Goal: Check status: Check status

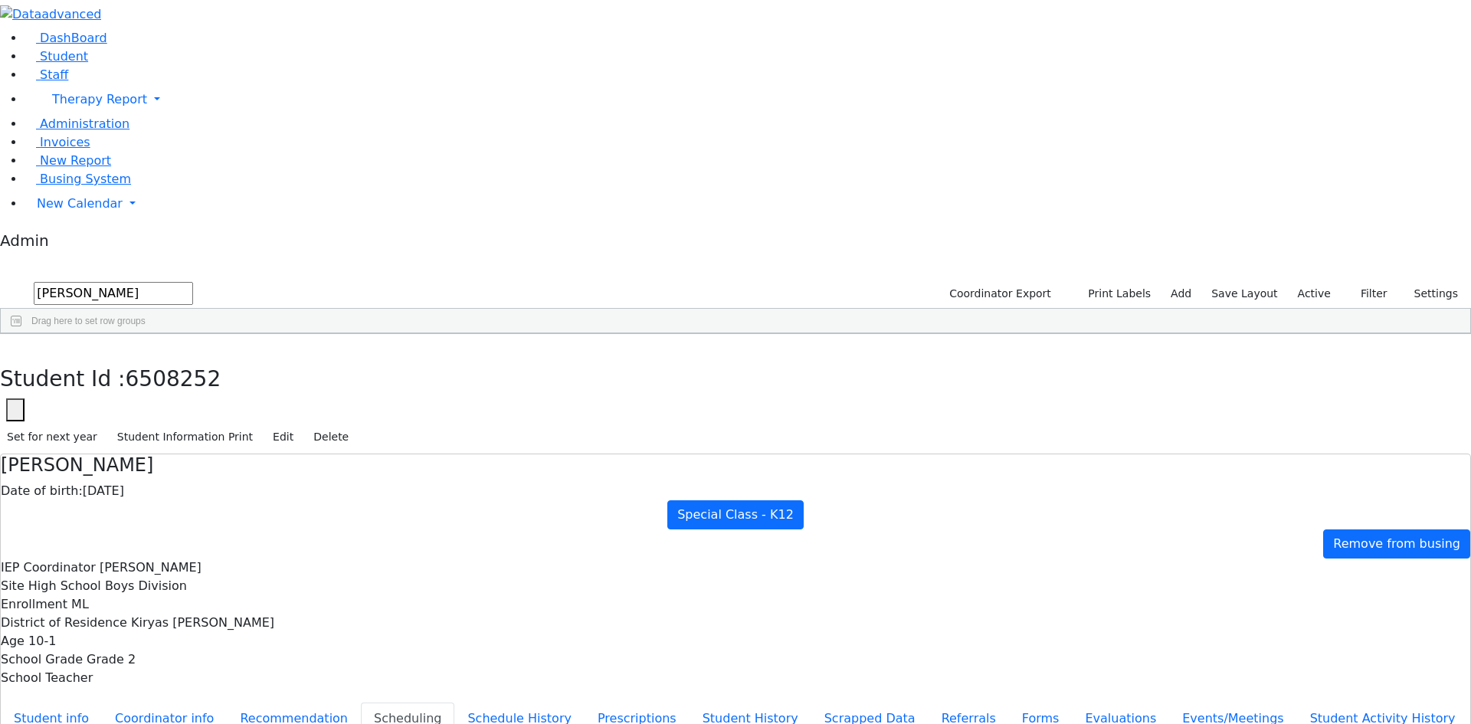
drag, startPoint x: 130, startPoint y: 66, endPoint x: 54, endPoint y: 66, distance: 76.6
click at [82, 282] on input "[PERSON_NAME]" at bounding box center [113, 293] width 159 height 23
drag, startPoint x: 54, startPoint y: 66, endPoint x: 25, endPoint y: 69, distance: 28.5
click at [25, 69] on div "DashBoard Student Staff Therapy Report Student Old Calendar Report Admin" at bounding box center [735, 459] width 1471 height 919
click at [25, 45] on link "DashBoard" at bounding box center [66, 38] width 83 height 15
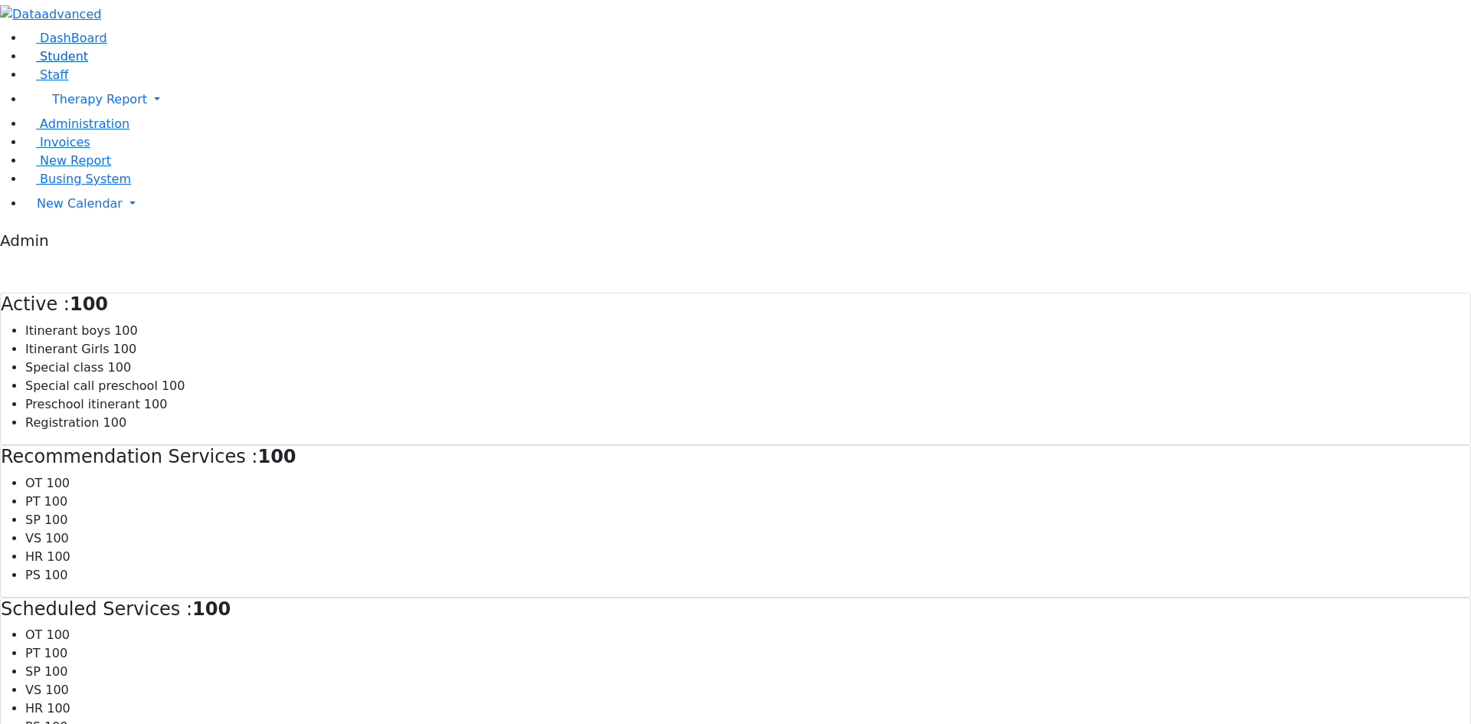
click at [52, 64] on span "Student" at bounding box center [64, 56] width 48 height 15
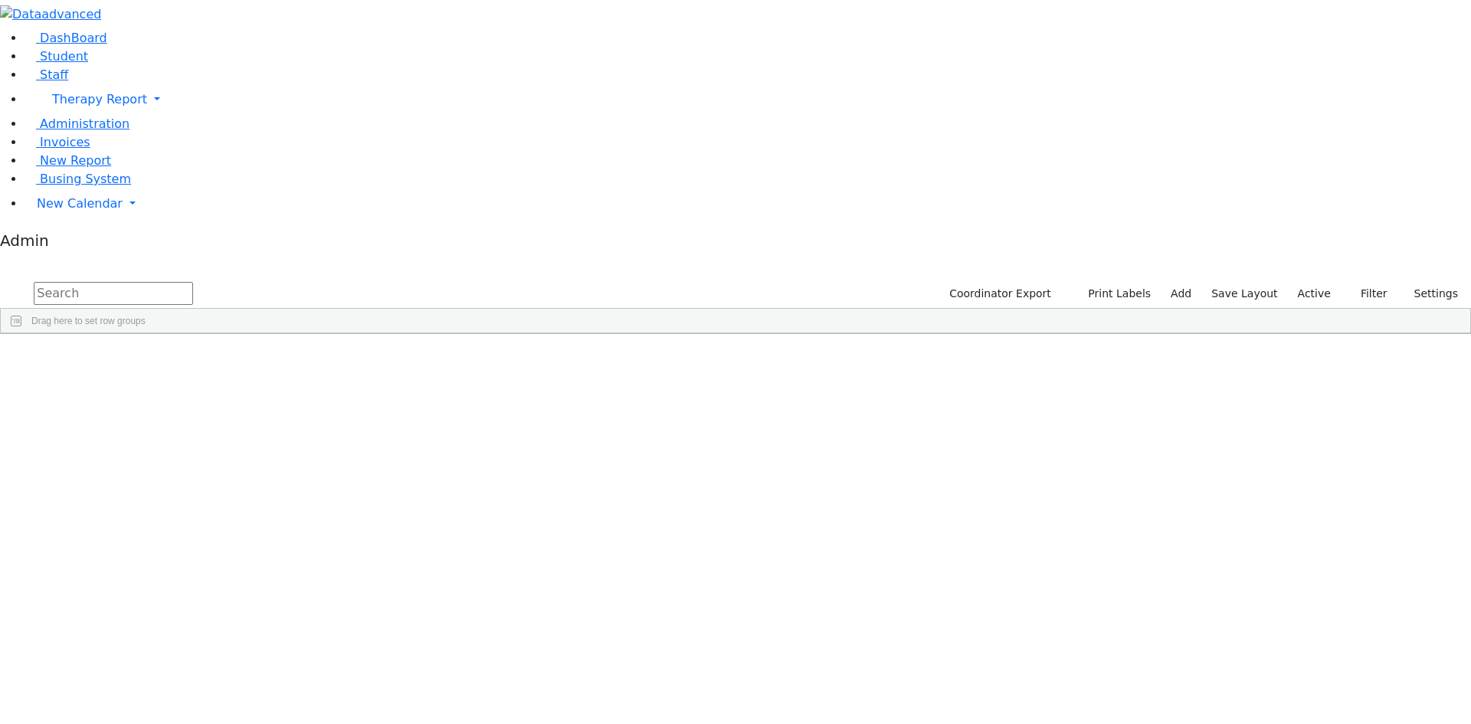
click at [193, 282] on input "text" at bounding box center [113, 293] width 159 height 23
type input "koh"
click at [252, 423] on div "Tziporah" at bounding box center [189, 433] width 126 height 21
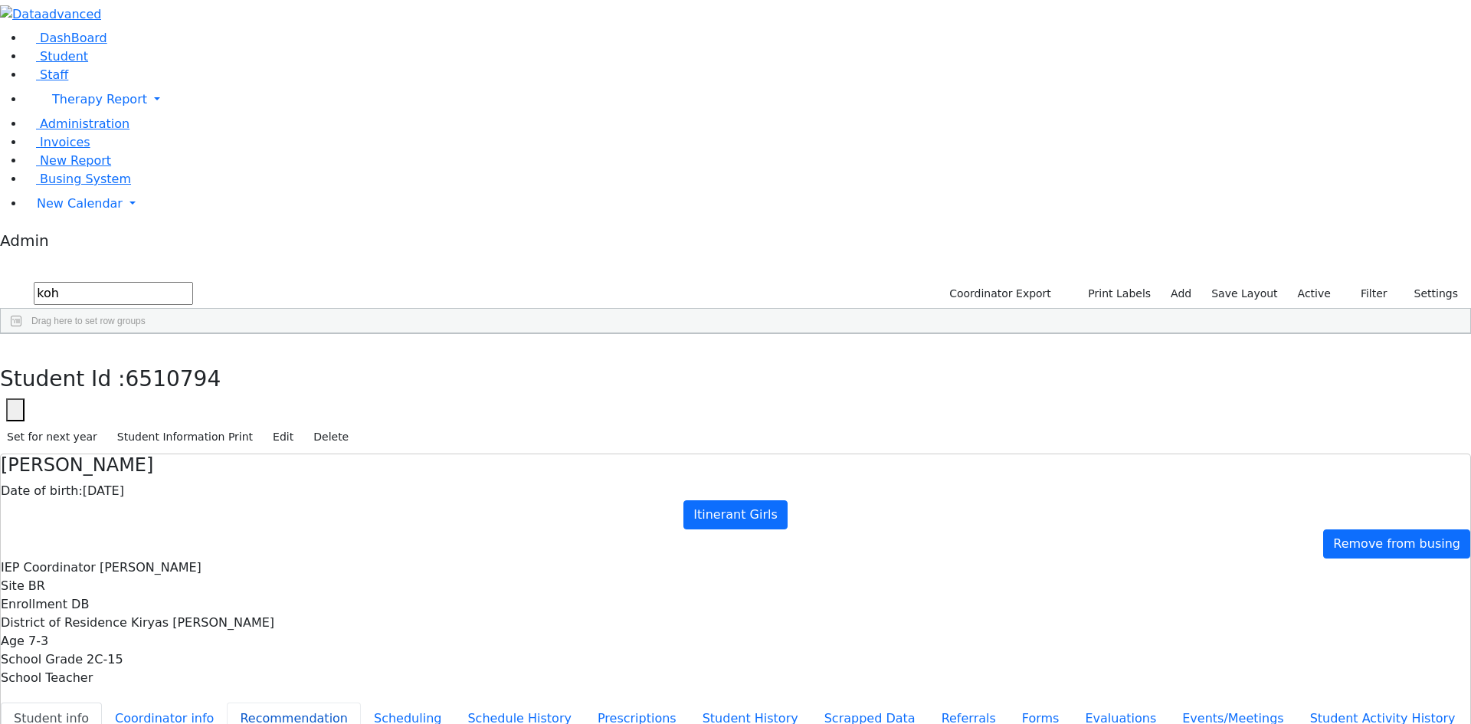
click at [346, 702] on button "Recommendation" at bounding box center [294, 718] width 134 height 32
checkbox input "true"
click at [361, 702] on button "Scheduling" at bounding box center [407, 718] width 93 height 32
drag, startPoint x: 269, startPoint y: 68, endPoint x: 160, endPoint y: 61, distance: 109.0
click at [160, 61] on div "DashBoard Student Staff Therapy Report Student Old Calendar Report Admin" at bounding box center [735, 459] width 1471 height 919
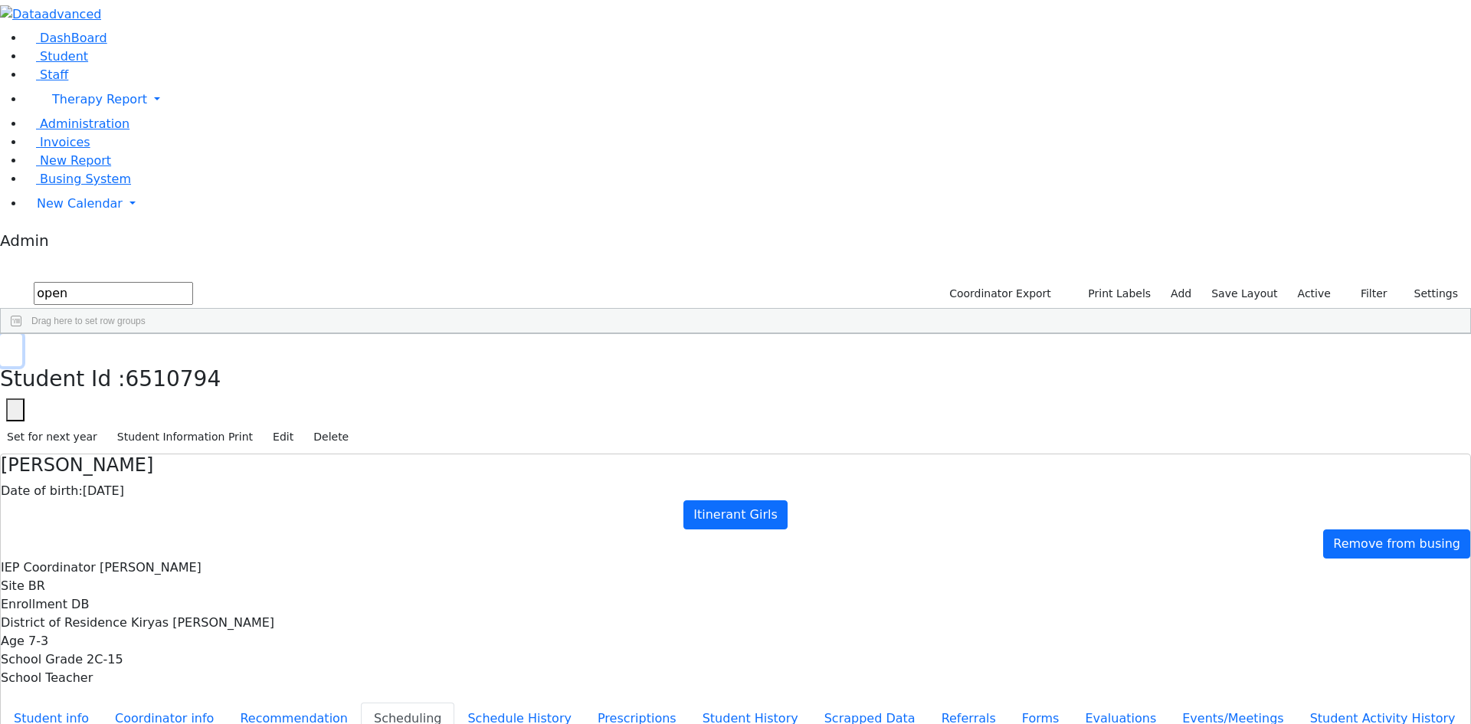
click at [15, 346] on icon "button" at bounding box center [11, 350] width 8 height 9
click at [193, 282] on input "open" at bounding box center [113, 293] width 159 height 23
type input "op"
click at [250, 530] on div "Pearl" at bounding box center [187, 540] width 126 height 21
